Goal: Find specific page/section: Find specific page/section

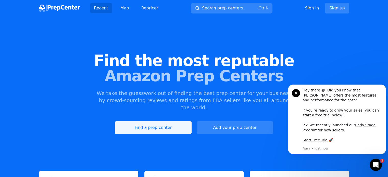
click at [151, 122] on link "Find a prep center" at bounding box center [153, 127] width 77 height 13
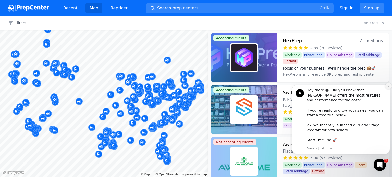
click at [388, 87] on icon "Dismiss notification" at bounding box center [388, 86] width 2 height 2
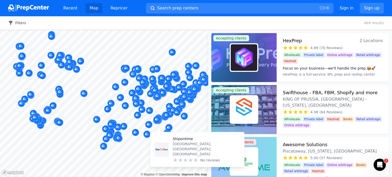
click at [17, 23] on button "Filters" at bounding box center [17, 22] width 18 height 5
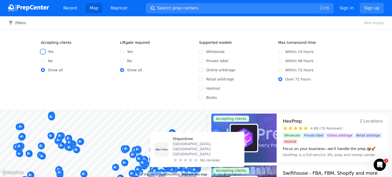
click at [43, 50] on input "Yes" at bounding box center [43, 52] width 4 height 4
radio input "true"
click at [201, 69] on input "Online arbitrage" at bounding box center [201, 70] width 4 height 4
checkbox input "true"
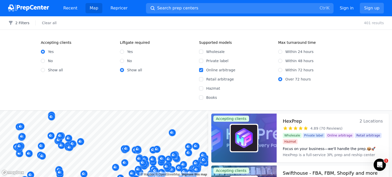
click at [345, 75] on div "Within 24 hours Within 48 hours Within 72 hours Over 72 hours" at bounding box center [314, 63] width 73 height 37
click at [17, 22] on button "2 Filters" at bounding box center [18, 22] width 21 height 5
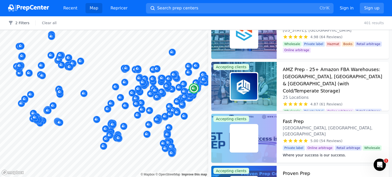
scroll to position [85, 0]
